Goal: Check status: Check status

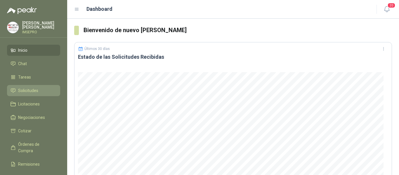
click at [28, 89] on span "Solicitudes" at bounding box center [28, 90] width 20 height 6
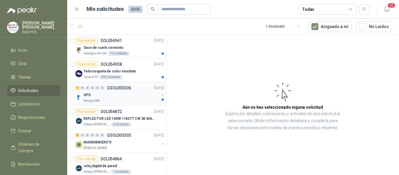
click at [137, 91] on div "1 0 0 0 0 0 GSOL005306 [DATE]" at bounding box center [120, 87] width 90 height 7
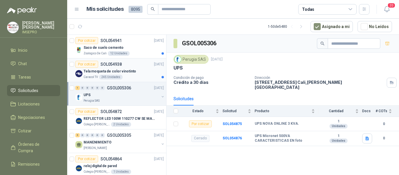
click at [118, 68] on div "Tela moqueta de color vinotinto" at bounding box center [124, 71] width 80 height 7
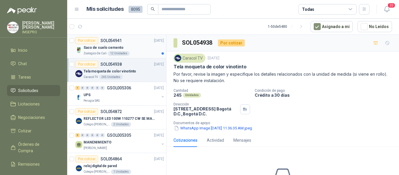
click at [126, 44] on div "Por cotizar SOL054941 [DATE]" at bounding box center [119, 40] width 89 height 7
